Goal: Transaction & Acquisition: Book appointment/travel/reservation

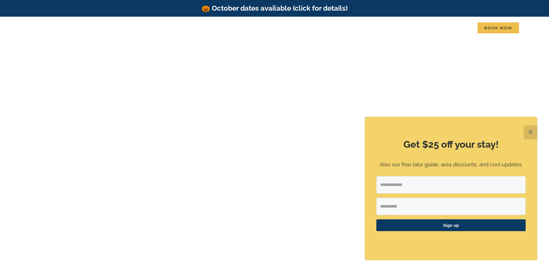
click at [533, 131] on button "✕" at bounding box center [531, 133] width 14 height 14
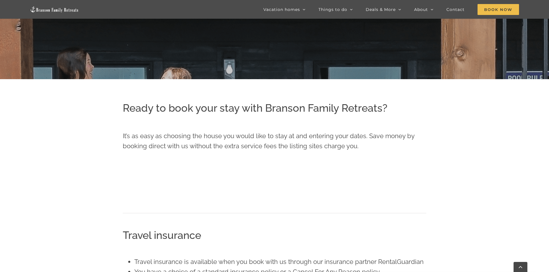
scroll to position [186, 0]
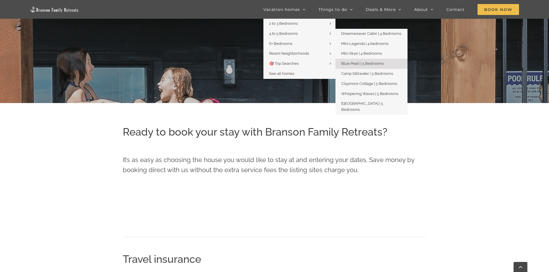
click at [368, 63] on span "Blue Pearl | 5 Bedrooms" at bounding box center [362, 63] width 42 height 4
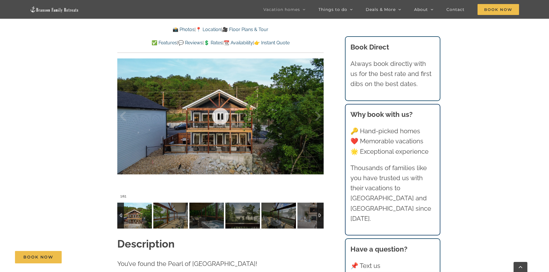
scroll to position [461, 0]
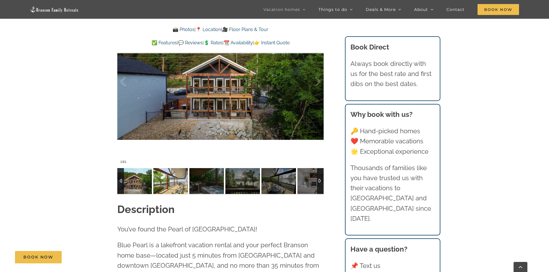
click at [173, 183] on img at bounding box center [170, 181] width 35 height 26
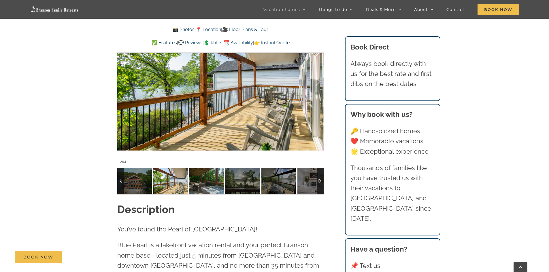
click at [198, 178] on img at bounding box center [206, 181] width 35 height 26
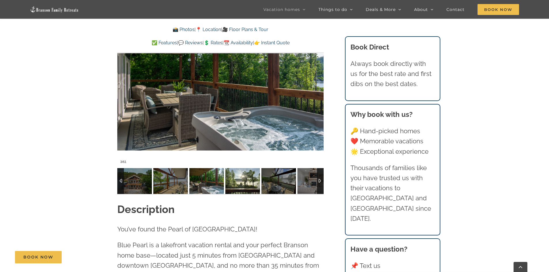
click at [236, 184] on img at bounding box center [242, 181] width 35 height 26
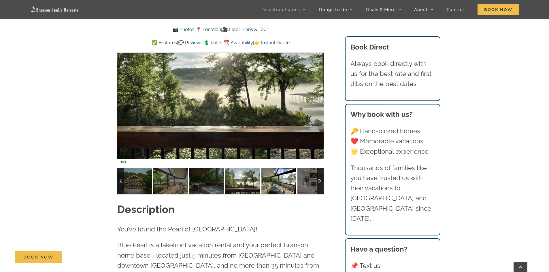
click at [268, 187] on img at bounding box center [279, 181] width 35 height 26
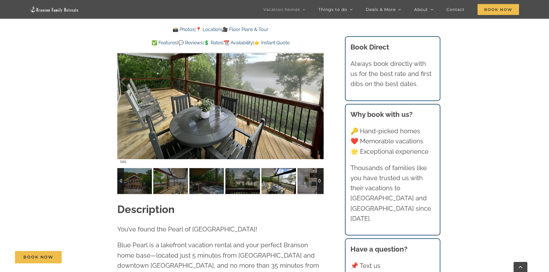
click at [302, 187] on img at bounding box center [315, 181] width 35 height 26
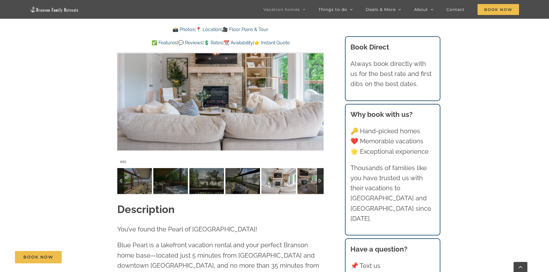
click at [311, 183] on img at bounding box center [315, 181] width 35 height 26
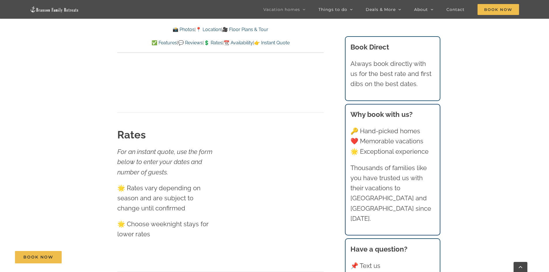
scroll to position [0, 0]
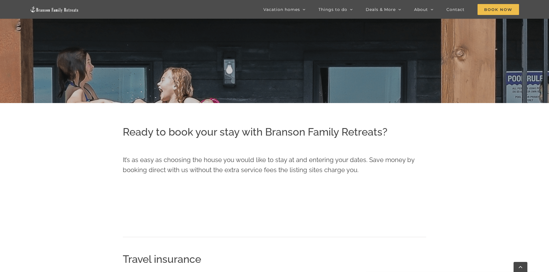
scroll to position [330, 0]
